Goal: Task Accomplishment & Management: Complete application form

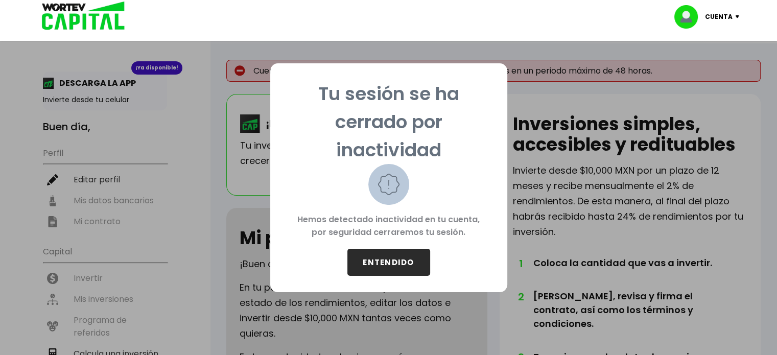
click at [388, 263] on button "ENTENDIDO" at bounding box center [389, 262] width 83 height 27
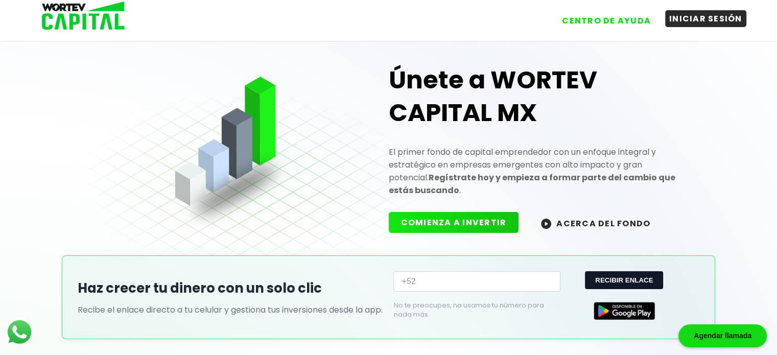
click at [711, 18] on button "INICIAR SESIÓN" at bounding box center [705, 18] width 81 height 17
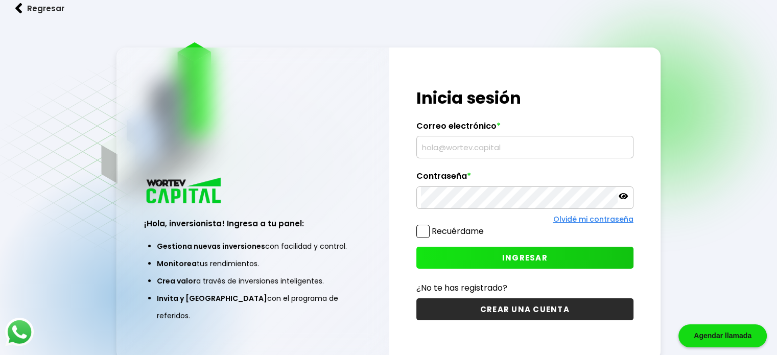
click at [486, 151] on input "text" at bounding box center [525, 146] width 208 height 21
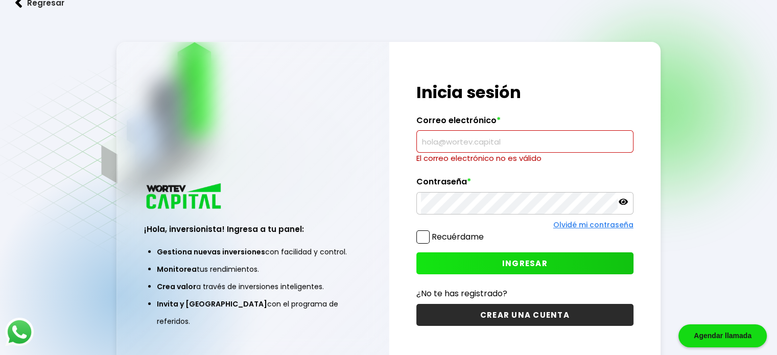
type input "[PERSON_NAME][EMAIL_ADDRESS][PERSON_NAME][DOMAIN_NAME]"
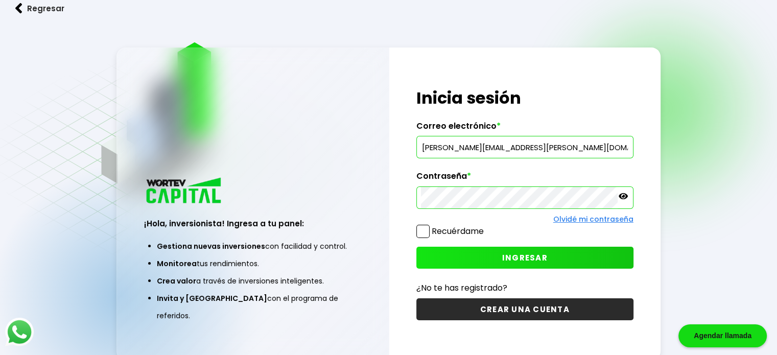
click at [495, 263] on button "INGRESAR" at bounding box center [525, 258] width 217 height 22
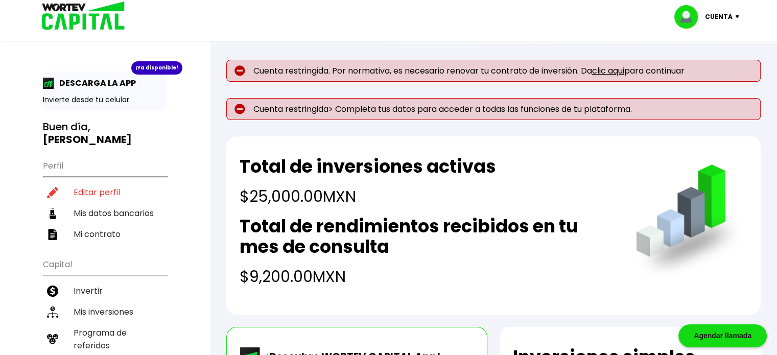
click at [622, 73] on link "clic aqui" at bounding box center [608, 71] width 32 height 12
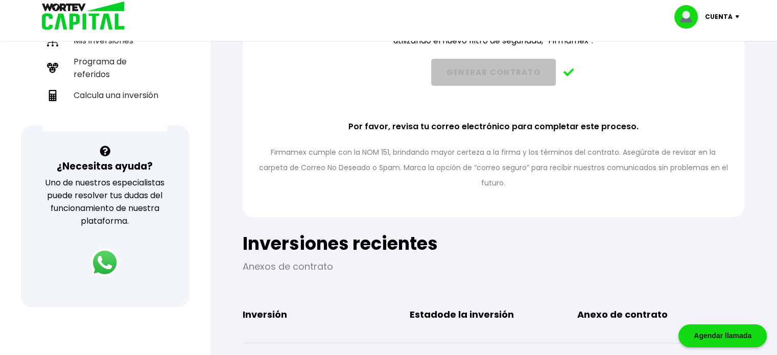
scroll to position [272, 0]
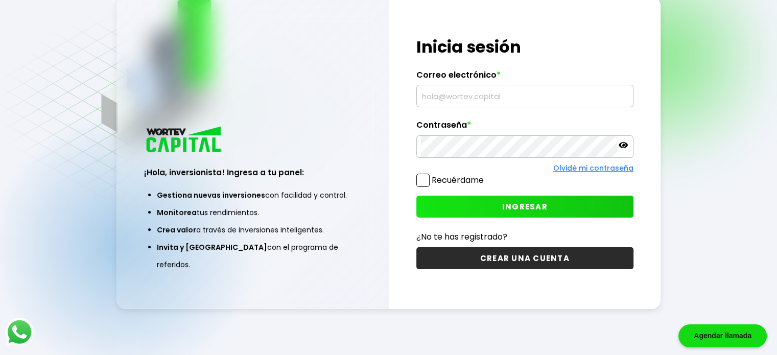
click at [456, 98] on input "text" at bounding box center [525, 95] width 208 height 21
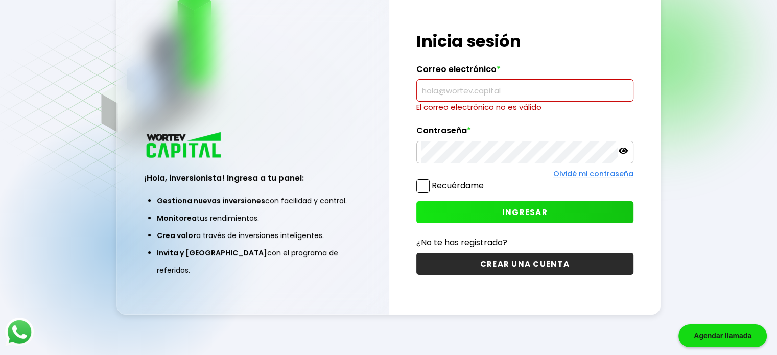
type input "gustavo.i.garcia.m@gmail.com"
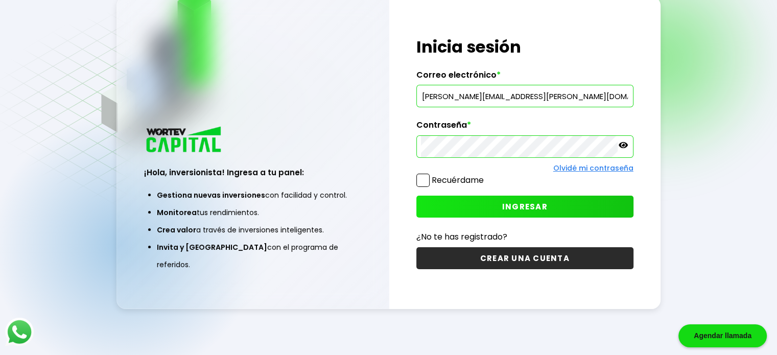
click at [491, 215] on button "INGRESAR" at bounding box center [525, 207] width 217 height 22
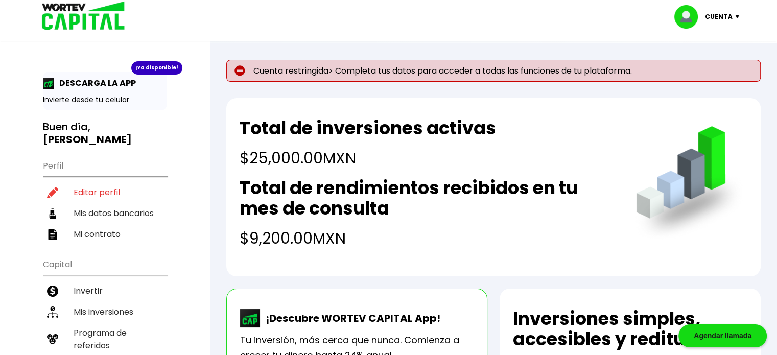
click at [284, 77] on p "Cuenta restringida> Completa tus datos para acceder a todas las funciones de tu…" at bounding box center [493, 71] width 535 height 22
click at [82, 191] on li "Editar perfil" at bounding box center [105, 192] width 124 height 21
select select "Hombre"
select select "Bachillerato"
select select "JA"
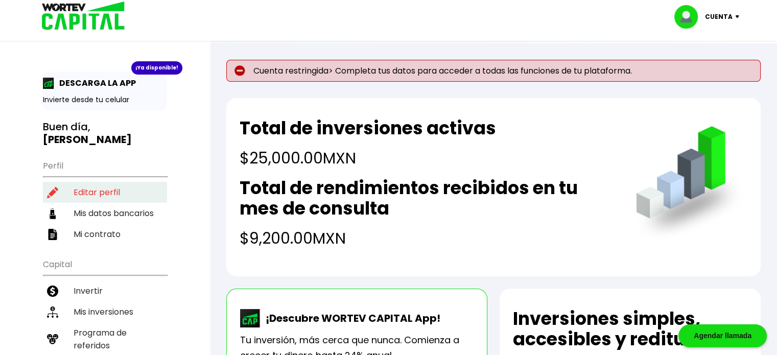
select select "BBVA Bancomer"
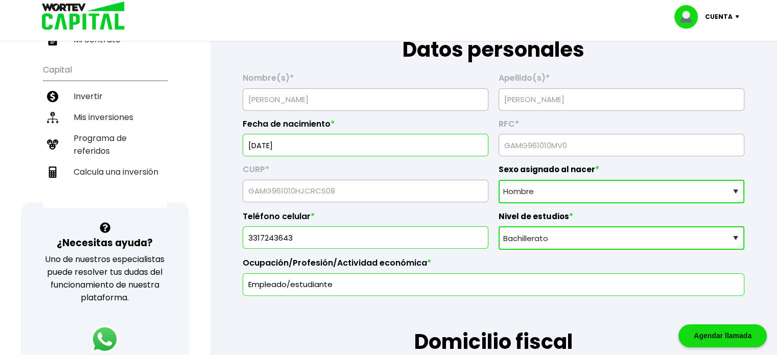
scroll to position [221, 0]
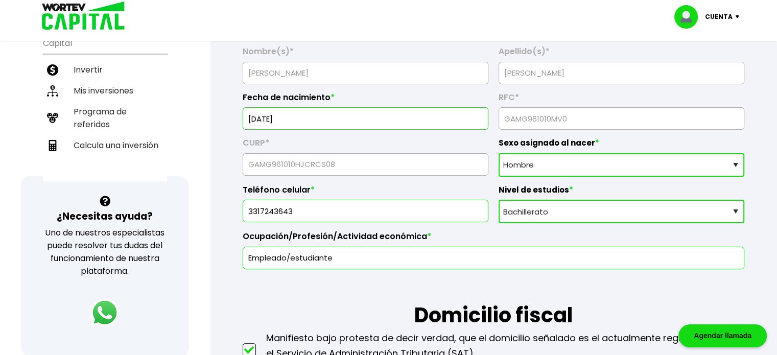
click at [533, 223] on select "Nivel de estudios Primaria Secundaria Bachillerato Licenciatura Posgrado" at bounding box center [622, 212] width 246 height 24
click at [499, 215] on select "Nivel de estudios Primaria Secundaria Bachillerato Licenciatura Posgrado" at bounding box center [622, 212] width 246 height 24
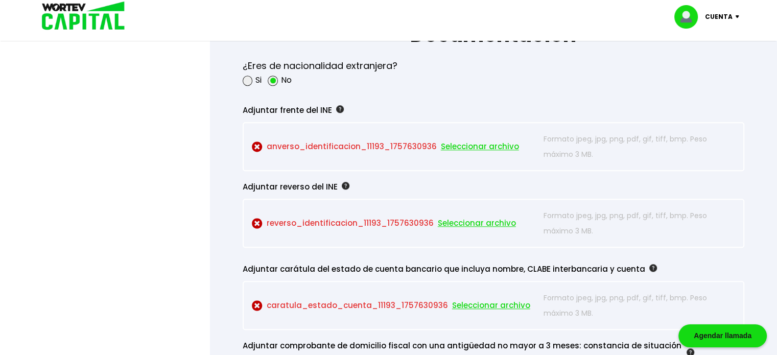
scroll to position [903, 0]
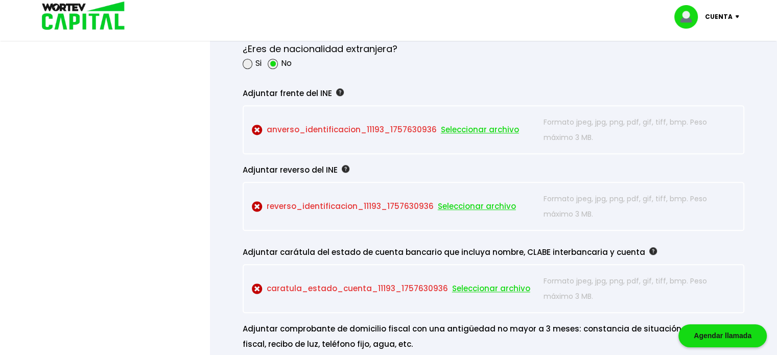
click at [479, 137] on span "Seleccionar archivo" at bounding box center [480, 129] width 78 height 15
click at [506, 137] on span "Seleccionar archivo" at bounding box center [480, 129] width 78 height 15
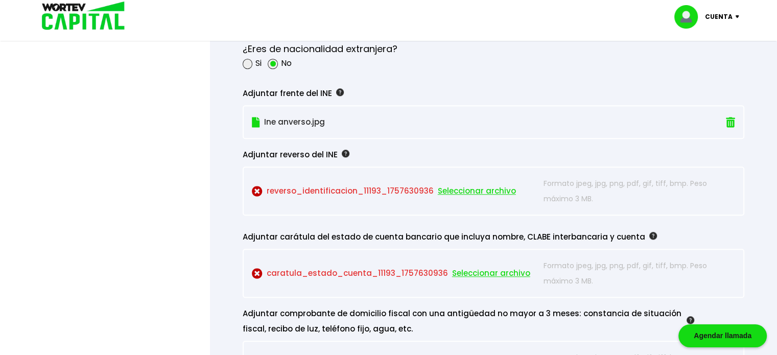
click at [492, 199] on span "Seleccionar archivo" at bounding box center [477, 190] width 78 height 15
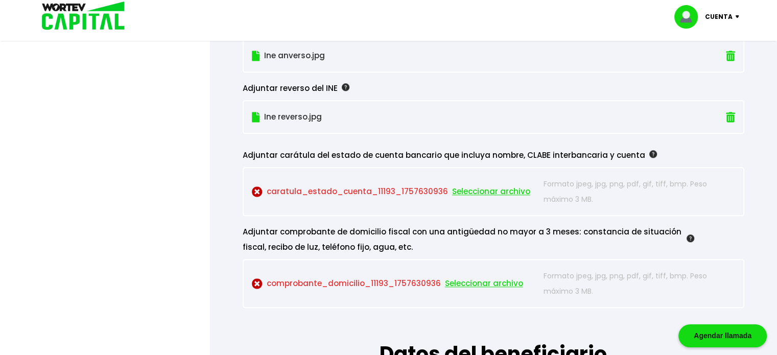
scroll to position [971, 0]
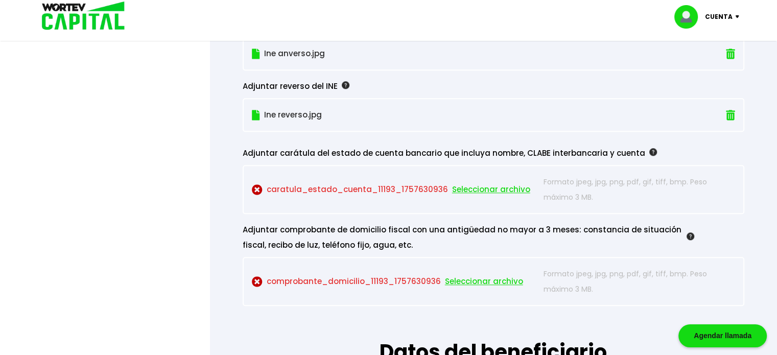
click at [417, 205] on p "caratula_estado_cuenta_11193_1757630936 Seleccionar archivo" at bounding box center [395, 189] width 287 height 31
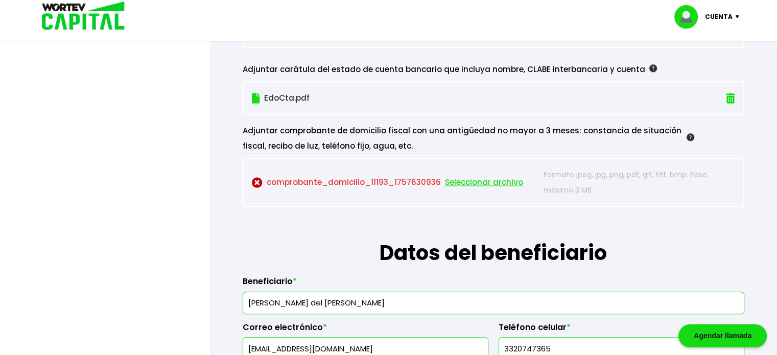
scroll to position [1056, 0]
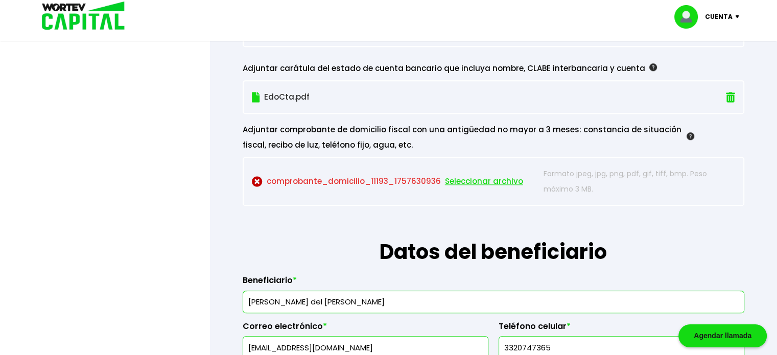
click at [366, 197] on p "comprobante_domicilio_11193_1757630936 Seleccionar archivo" at bounding box center [395, 181] width 287 height 31
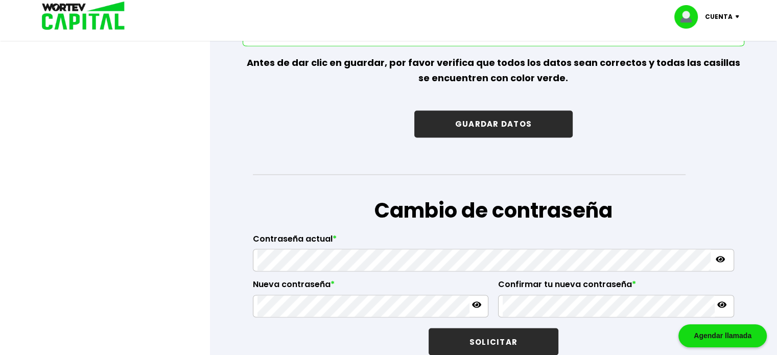
scroll to position [1636, 0]
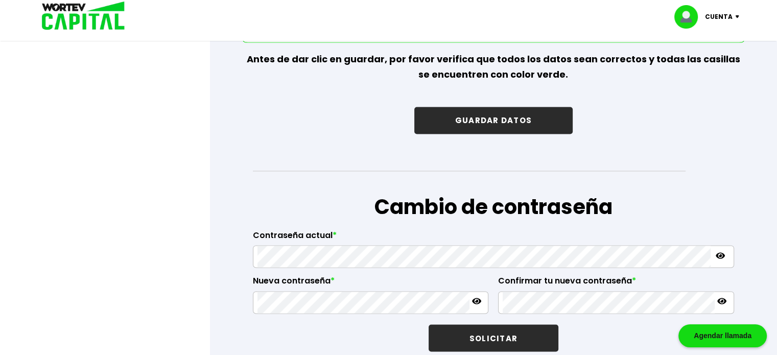
click at [493, 134] on button "GUARDAR DATOS" at bounding box center [494, 120] width 158 height 27
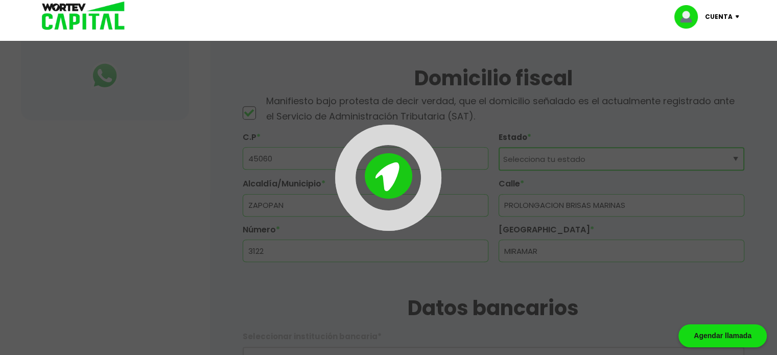
scroll to position [443, 0]
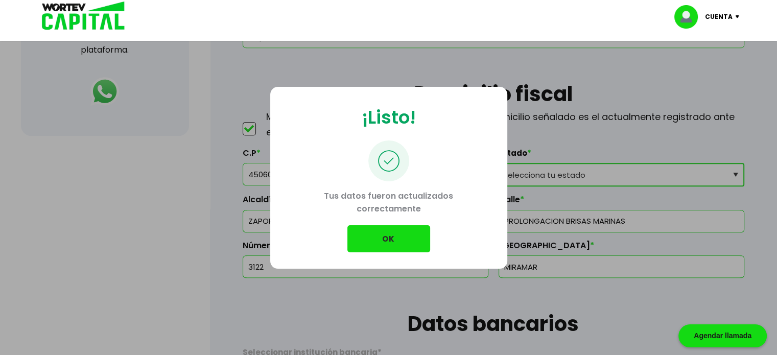
click at [379, 238] on button "OK" at bounding box center [389, 238] width 83 height 27
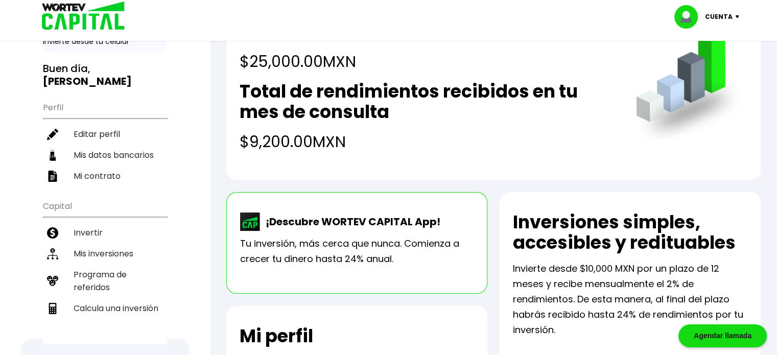
scroll to position [51, 0]
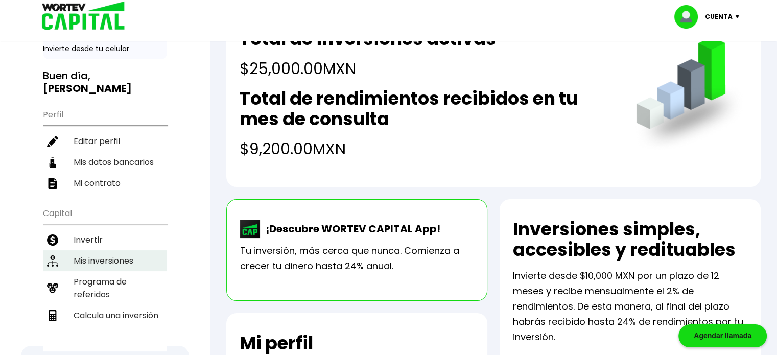
click at [104, 259] on li "Mis inversiones" at bounding box center [105, 260] width 124 height 21
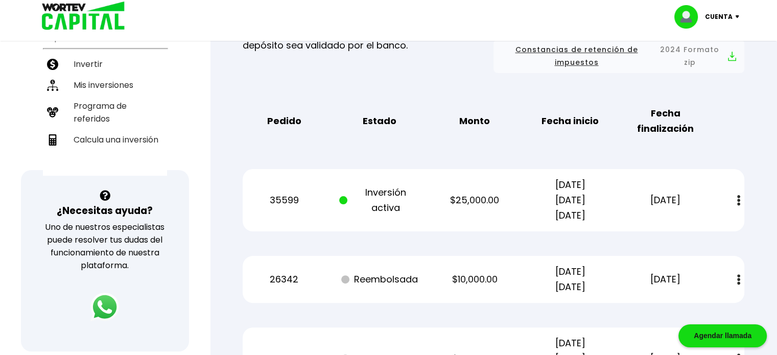
scroll to position [239, 0]
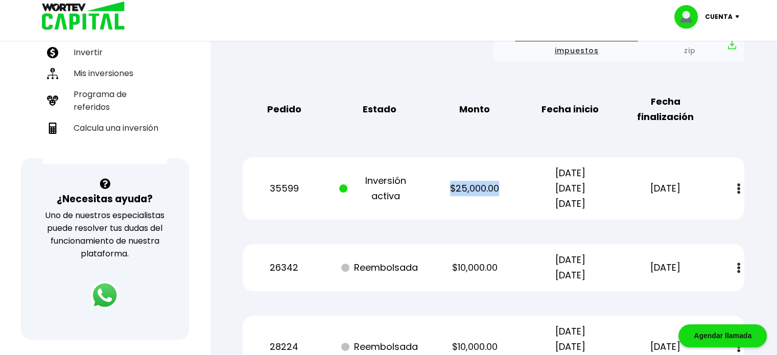
drag, startPoint x: 450, startPoint y: 224, endPoint x: 501, endPoint y: 224, distance: 51.1
click at [501, 196] on p "$25,000.00" at bounding box center [475, 188] width 80 height 15
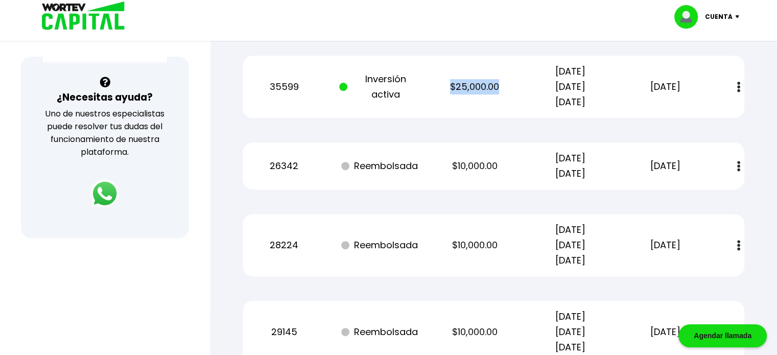
scroll to position [341, 0]
